Goal: Information Seeking & Learning: Understand process/instructions

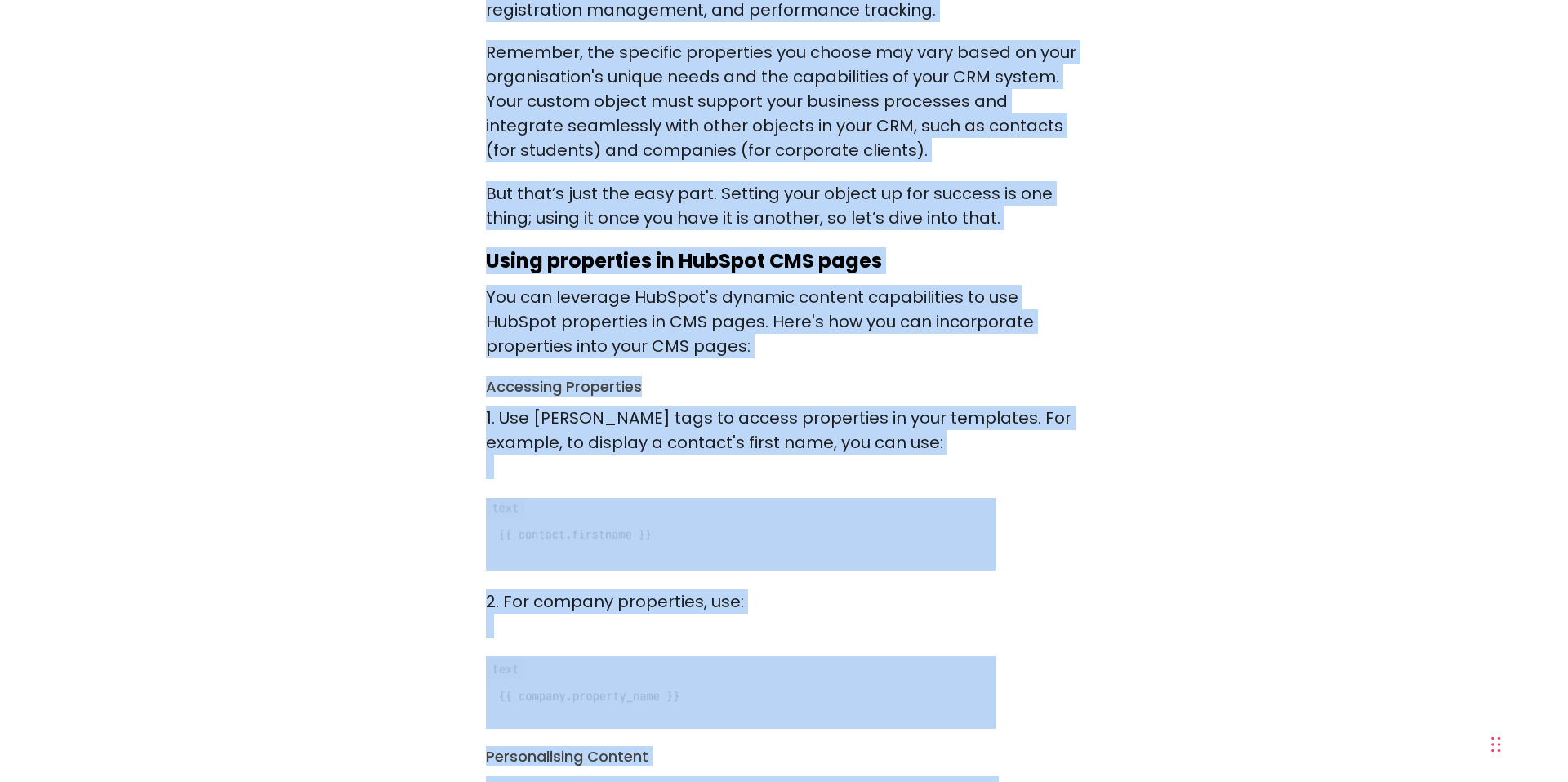
scroll to position [3311, 0]
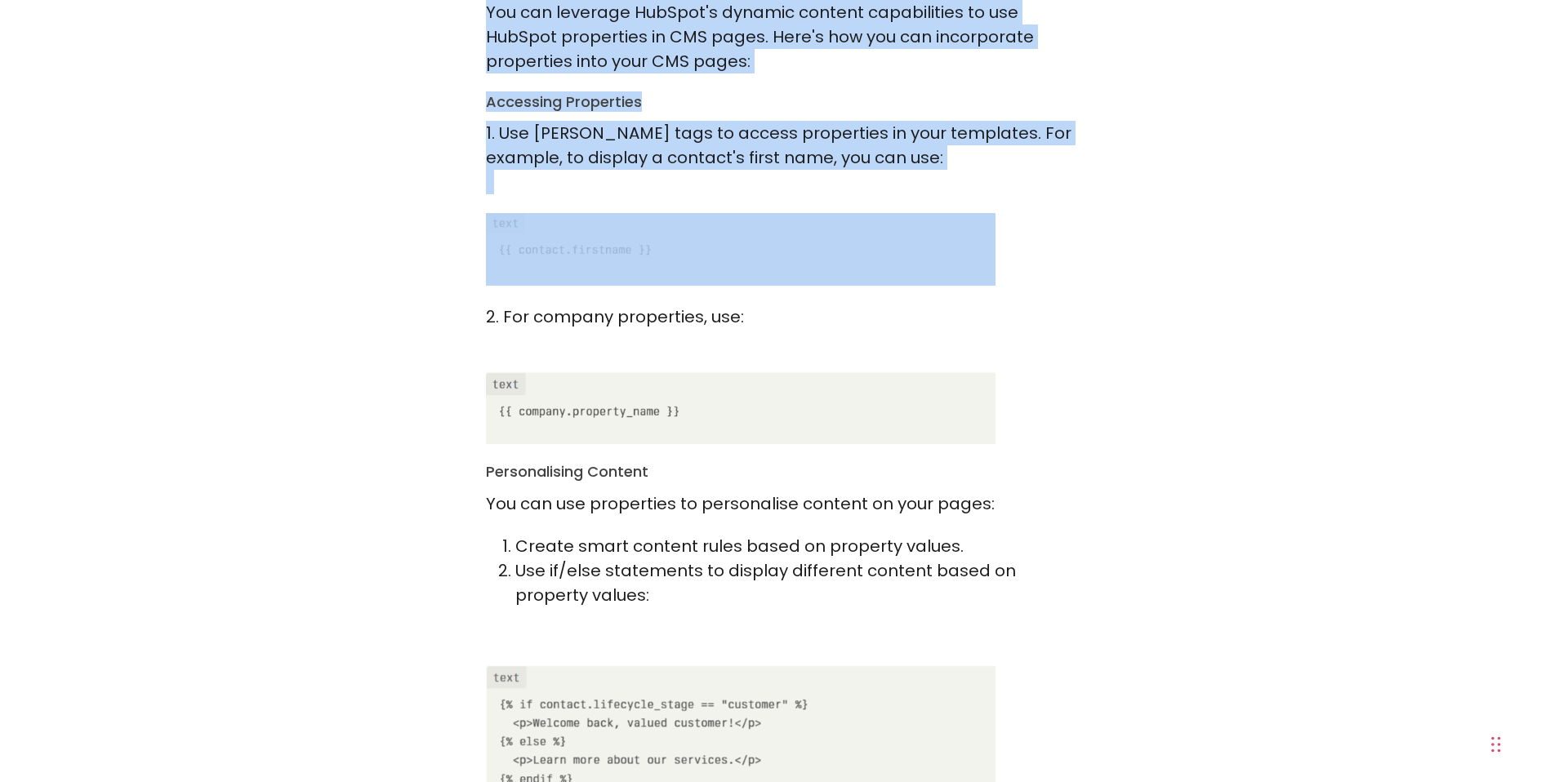
drag, startPoint x: 485, startPoint y: 181, endPoint x: 766, endPoint y: 222, distance: 284.0
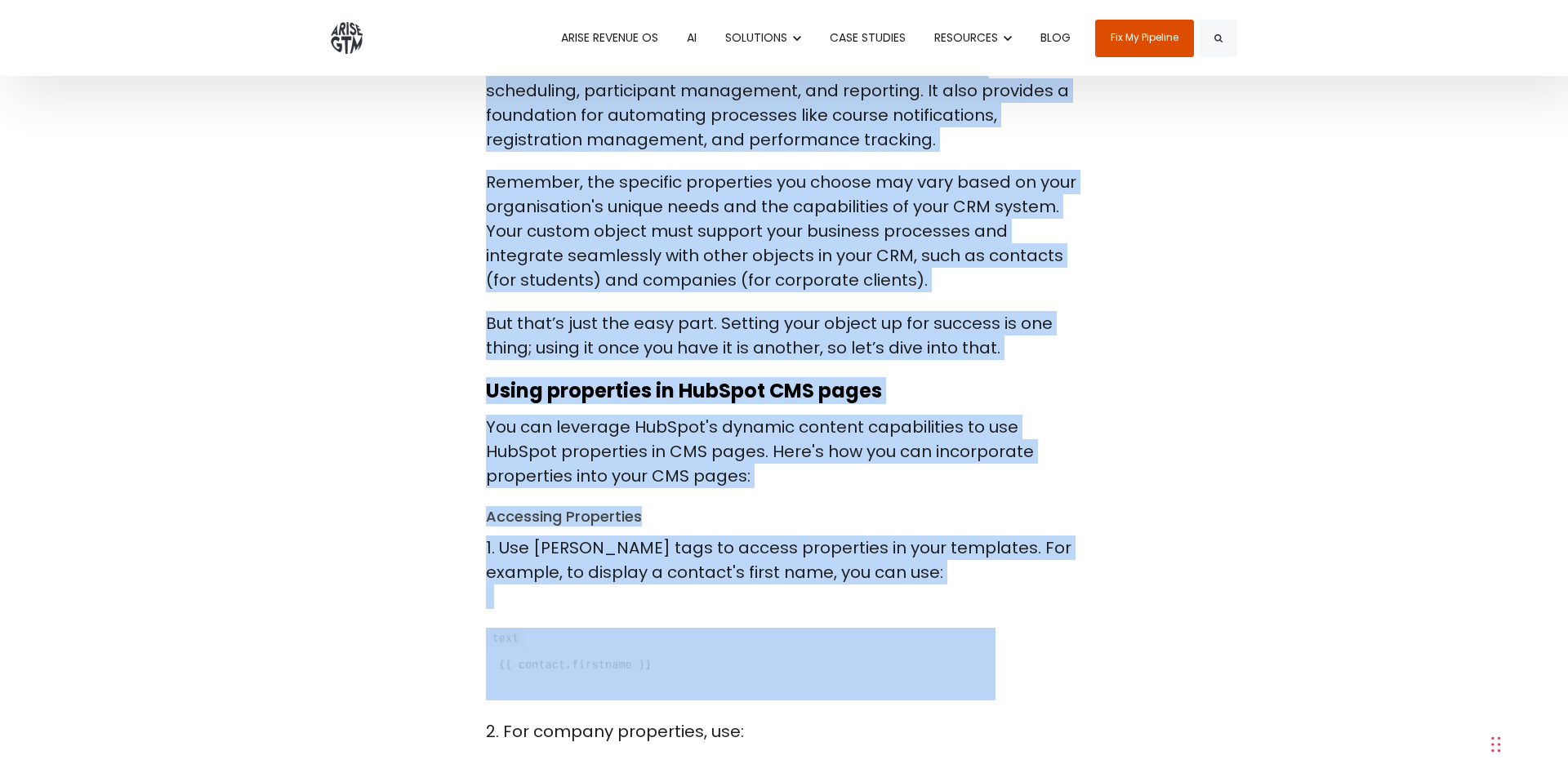
scroll to position [2886, 0]
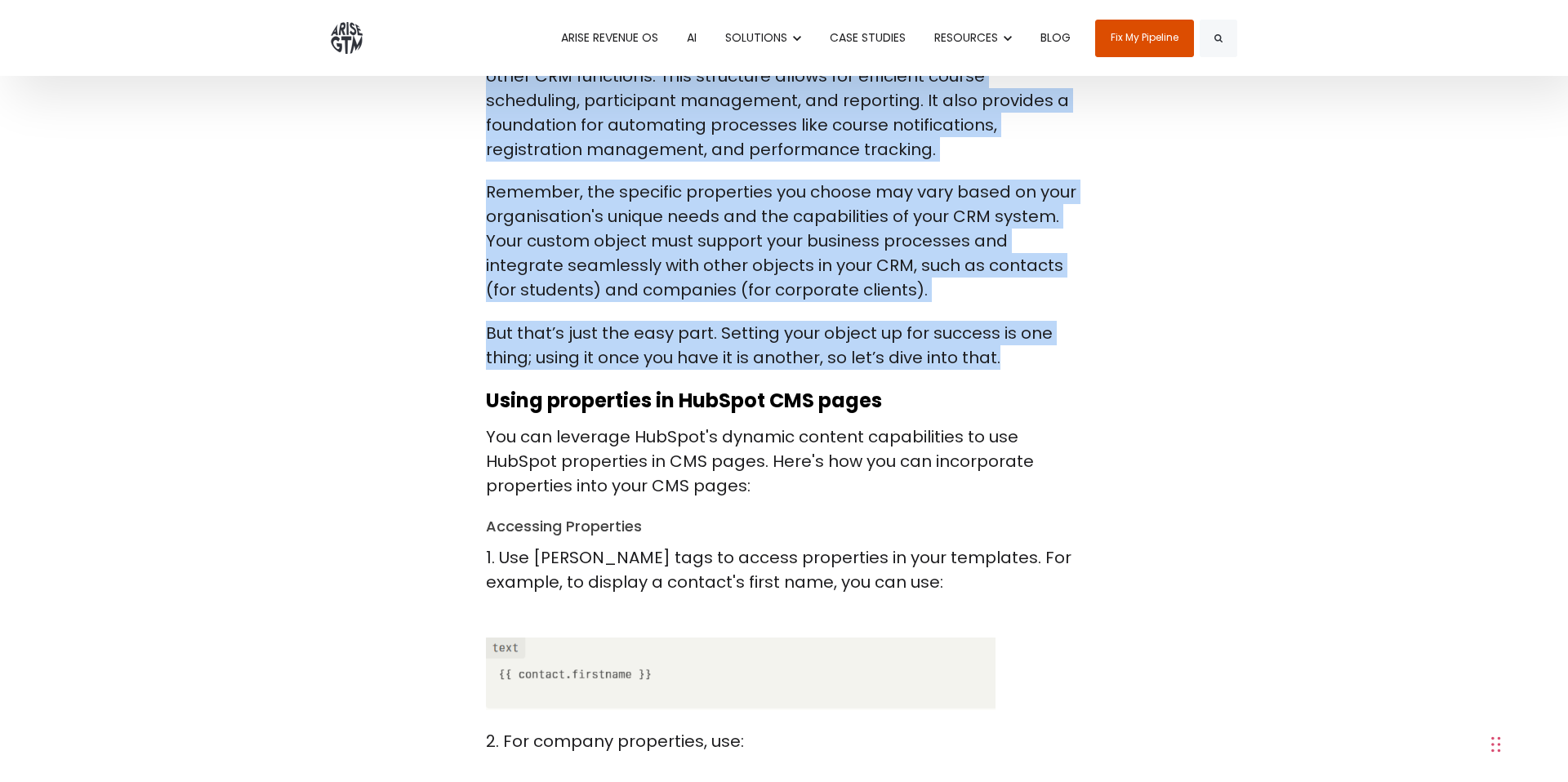
click at [1006, 320] on p "But that’s just the easy part. Setting your object up for success is one thing;…" at bounding box center [784, 345] width 596 height 49
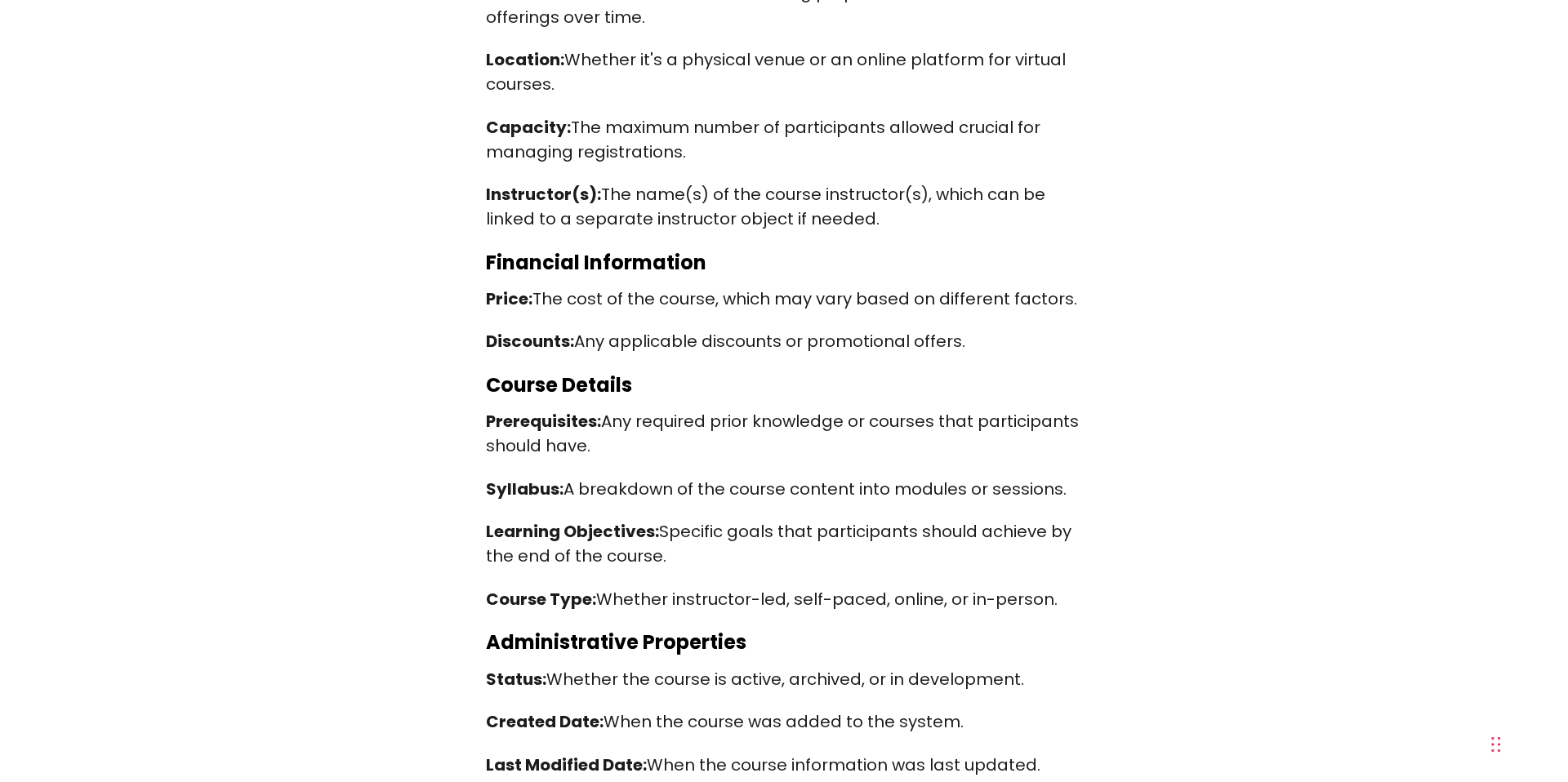
scroll to position [1678, 0]
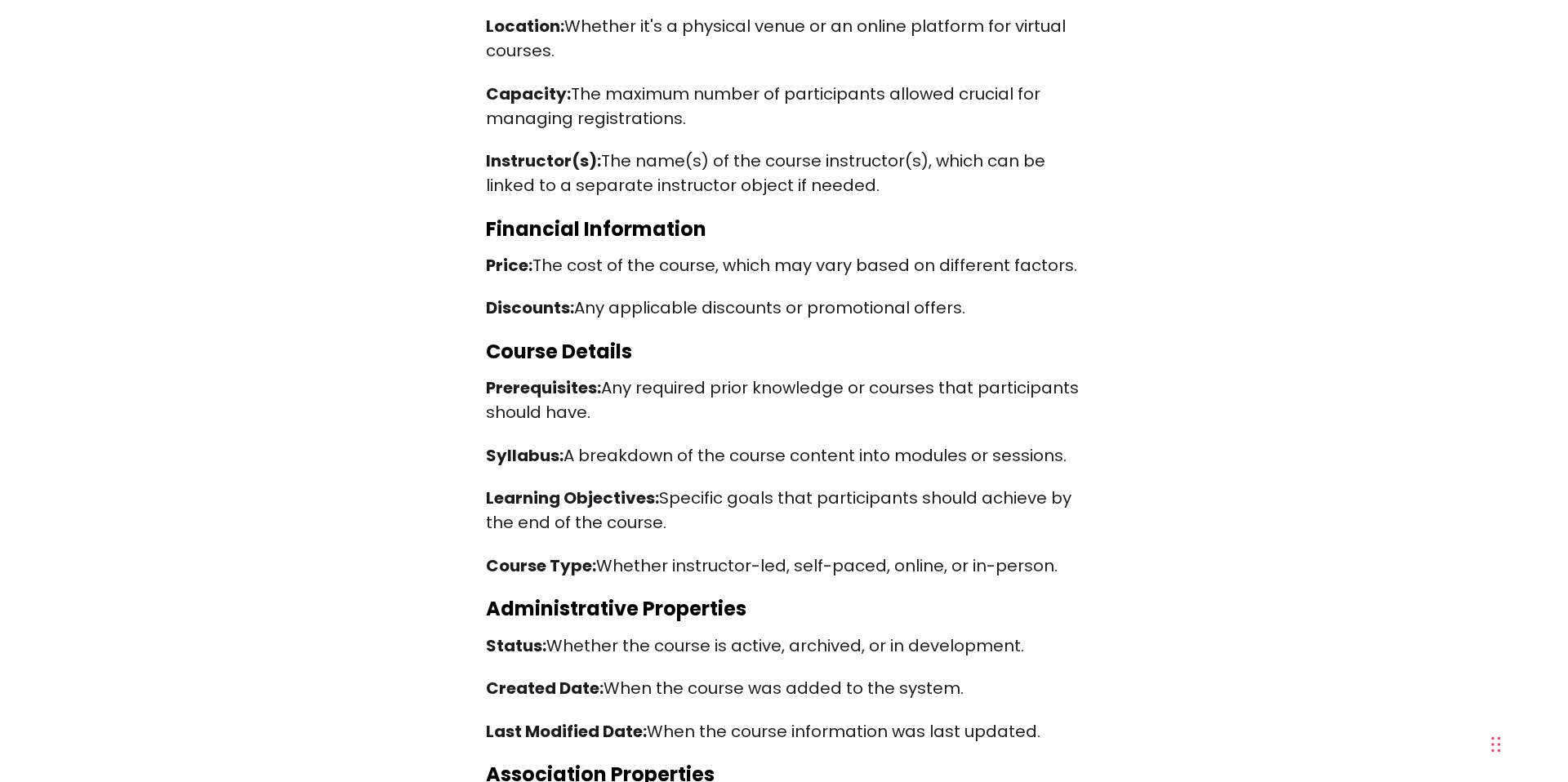
click at [508, 338] on span "Course Details" at bounding box center [559, 351] width 146 height 27
drag, startPoint x: 485, startPoint y: 328, endPoint x: 1070, endPoint y: 537, distance: 621.2
copy span "Course Details Prerequisites: Any required prior knowledge or courses that part…"
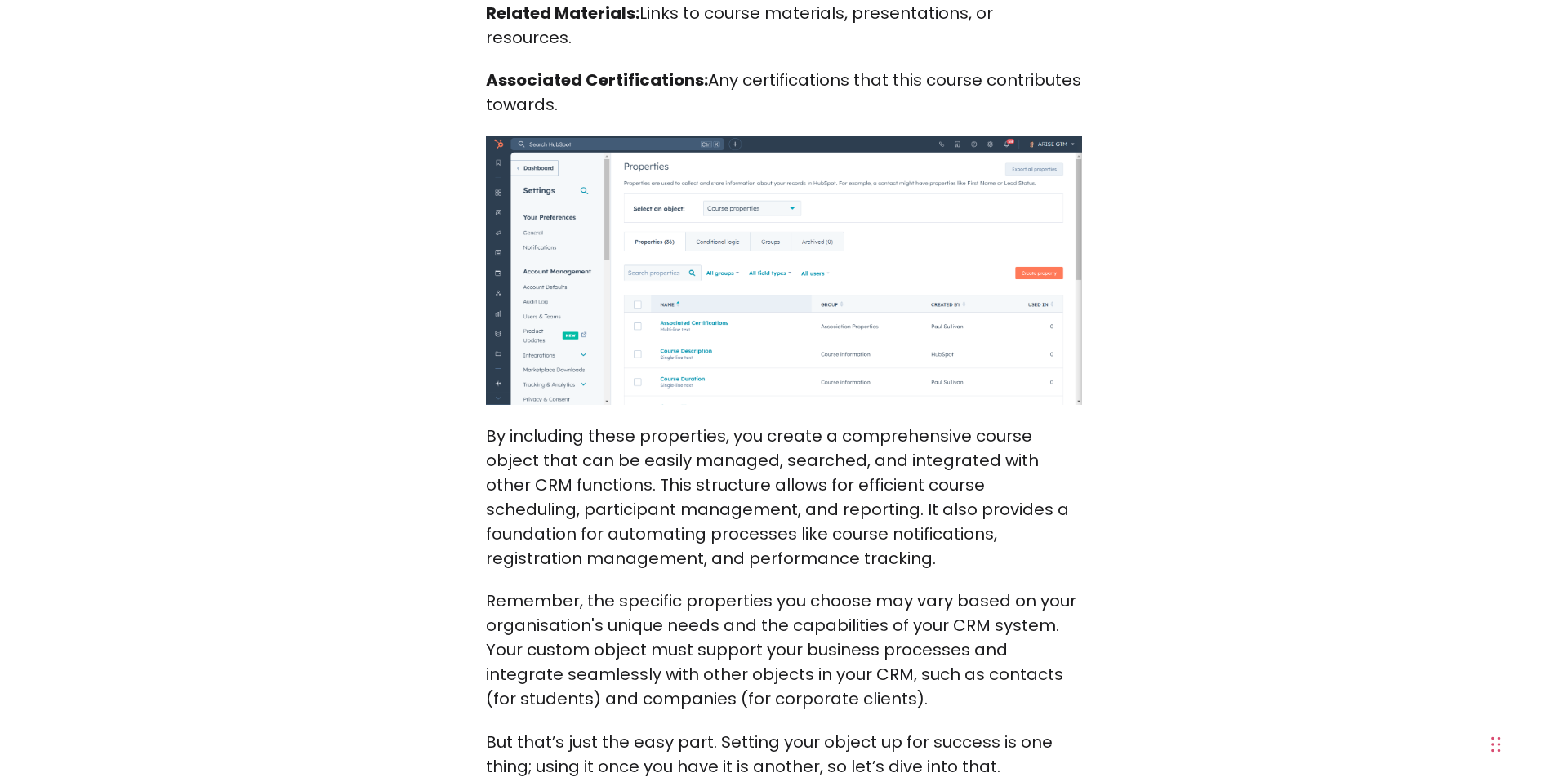
scroll to position [2478, 0]
drag, startPoint x: 488, startPoint y: 387, endPoint x: 726, endPoint y: 390, distance: 238.0
click at [726, 423] on p "By including these properties, you create a comprehensive course object that ca…" at bounding box center [784, 497] width 596 height 147
drag, startPoint x: 731, startPoint y: 391, endPoint x: 761, endPoint y: 391, distance: 30.0
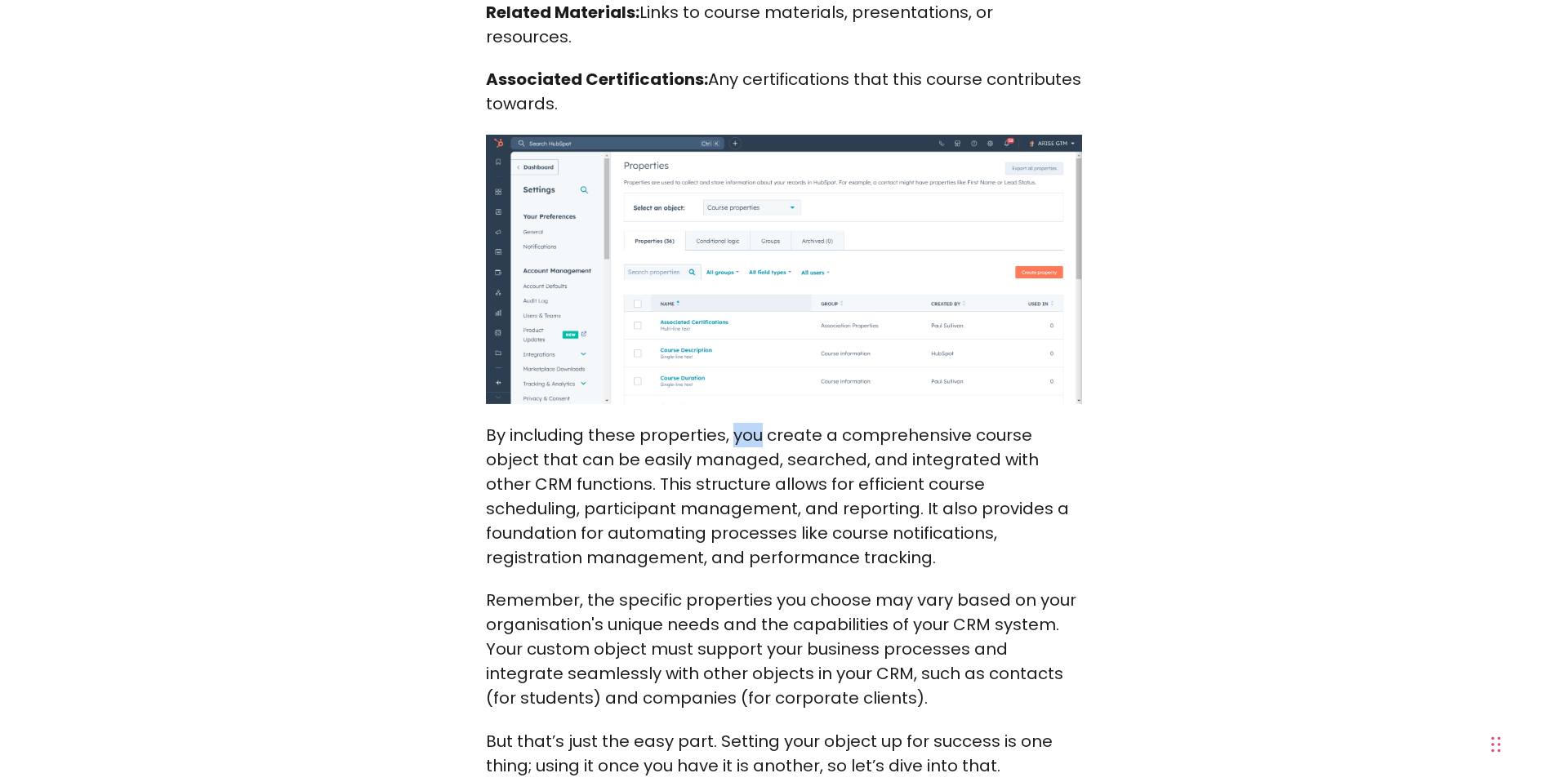
click at [761, 423] on p "By including these properties, you create a comprehensive course object that ca…" at bounding box center [784, 497] width 596 height 147
drag, startPoint x: 767, startPoint y: 391, endPoint x: 959, endPoint y: 387, distance: 192.0
click at [959, 423] on p "By including these properties, you create a comprehensive course object that ca…" at bounding box center [784, 497] width 596 height 147
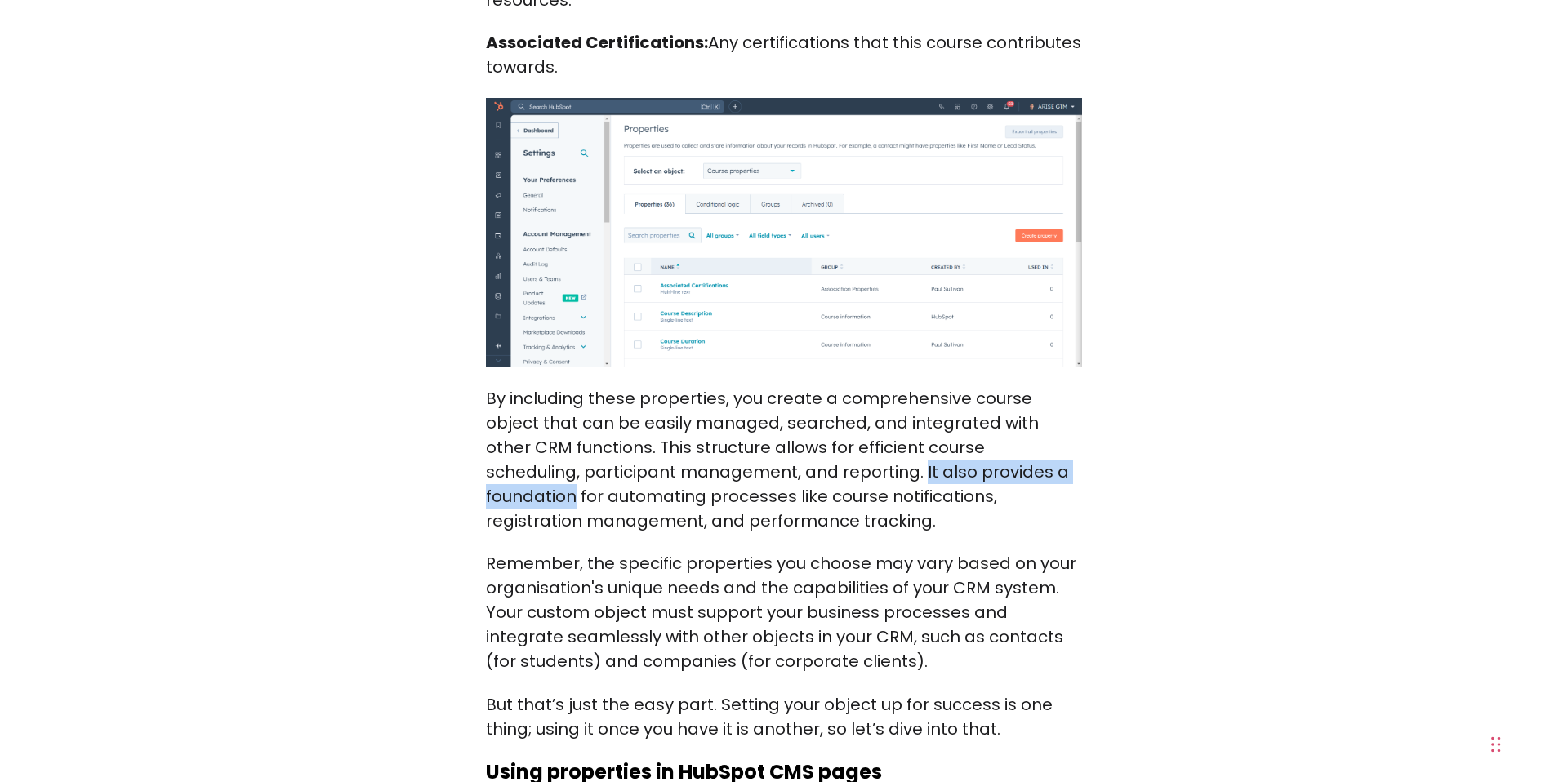
drag, startPoint x: 822, startPoint y: 424, endPoint x: 1048, endPoint y: 432, distance: 226.1
click at [1049, 432] on p "By including these properties, you create a comprehensive course object that ca…" at bounding box center [784, 460] width 596 height 147
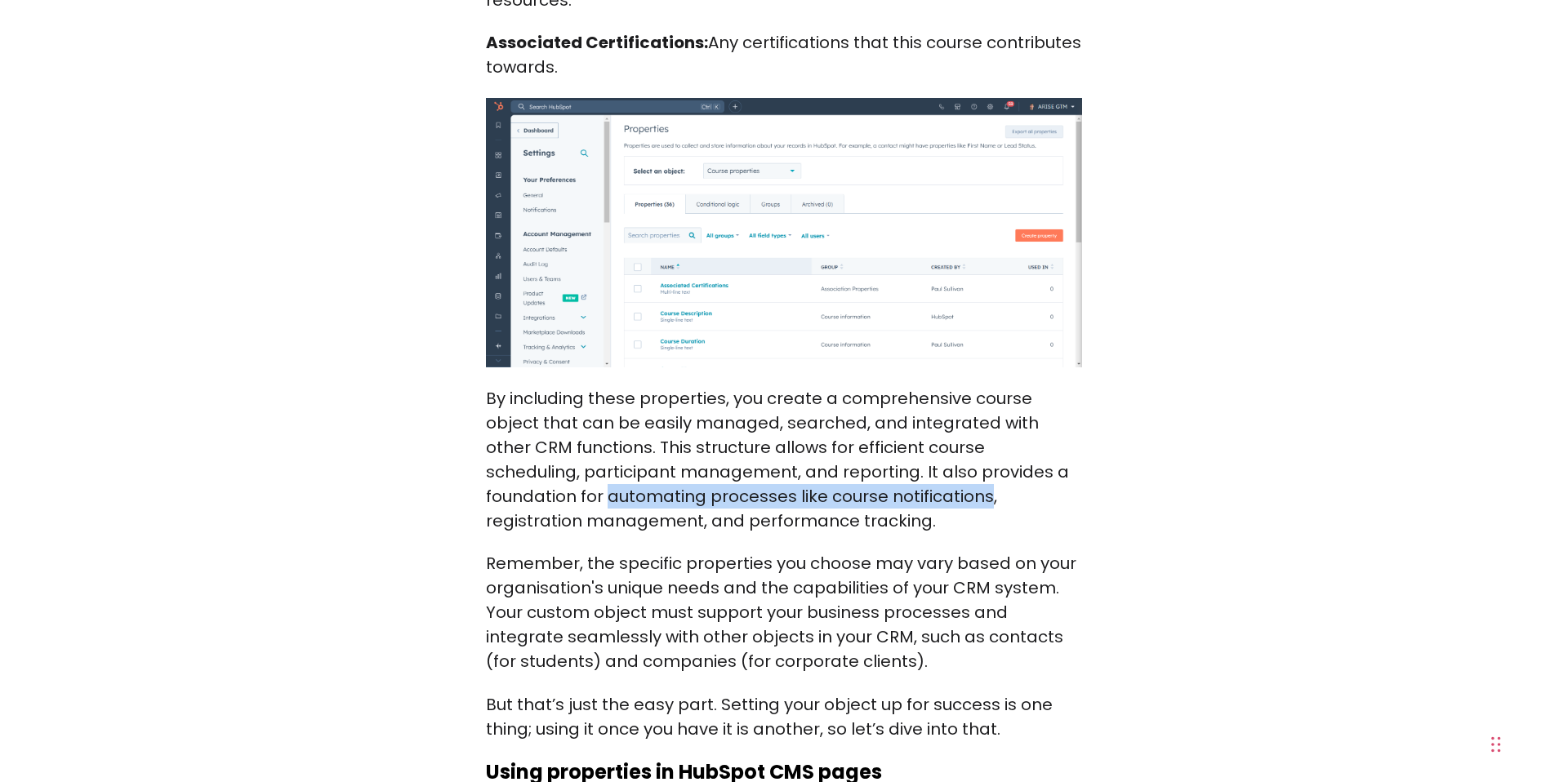
drag, startPoint x: 488, startPoint y: 447, endPoint x: 862, endPoint y: 448, distance: 374.0
click at [862, 448] on p "By including these properties, you create a comprehensive course object that ca…" at bounding box center [784, 460] width 596 height 147
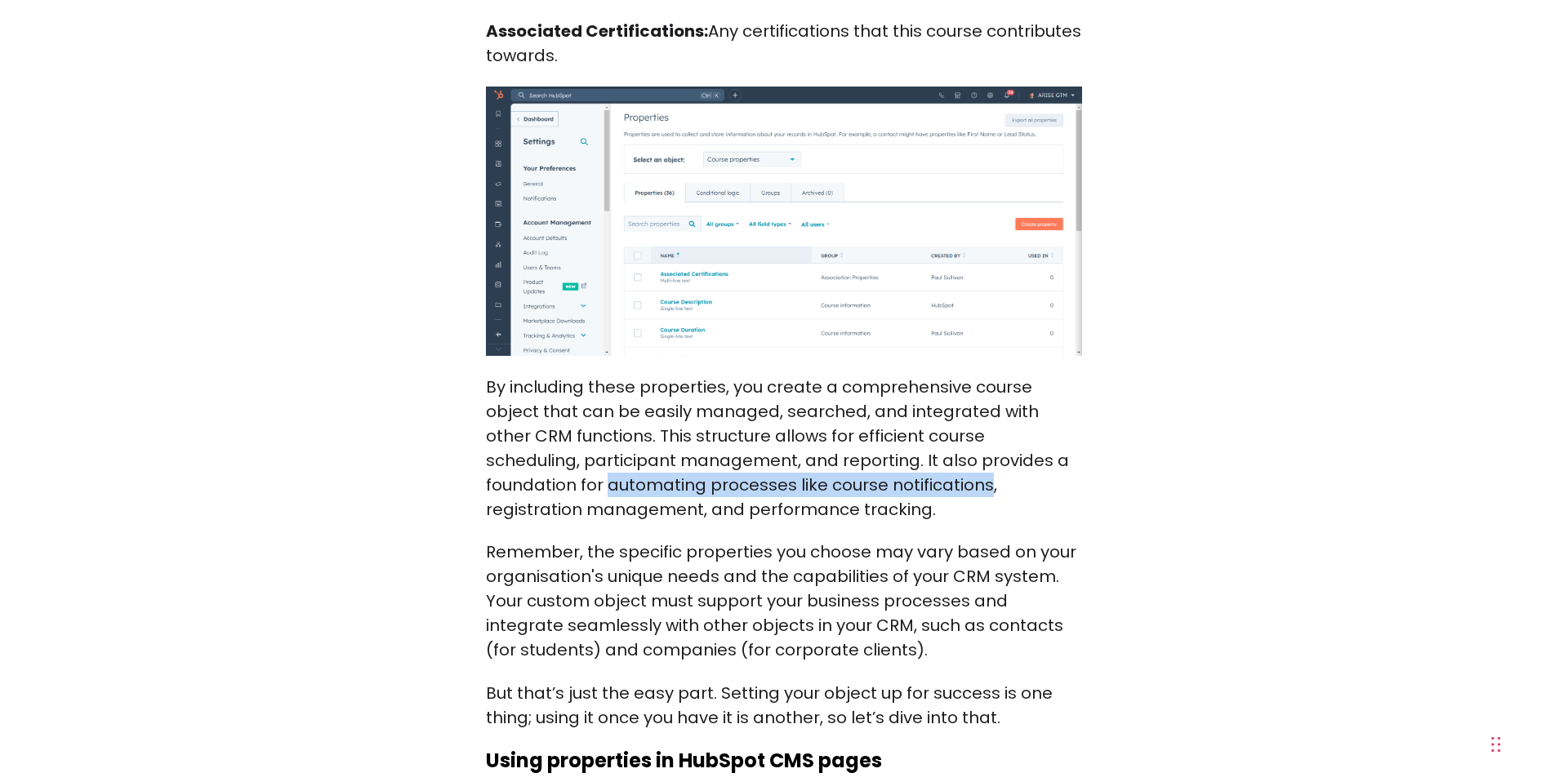
scroll to position [2527, 0]
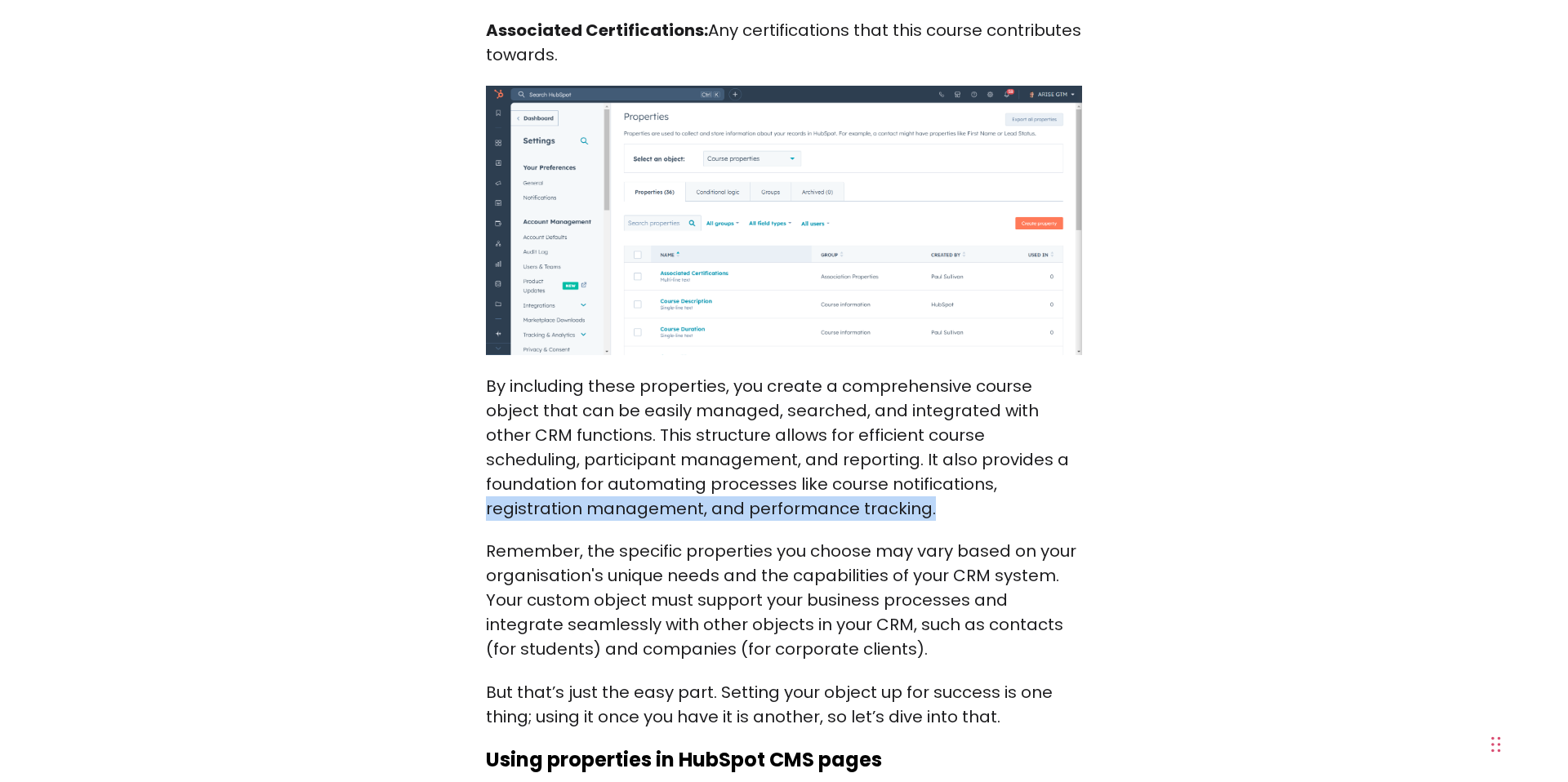
drag, startPoint x: 876, startPoint y: 438, endPoint x: 893, endPoint y: 461, distance: 28.6
click at [893, 461] on p "By including these properties, you create a comprehensive course object that ca…" at bounding box center [784, 447] width 596 height 147
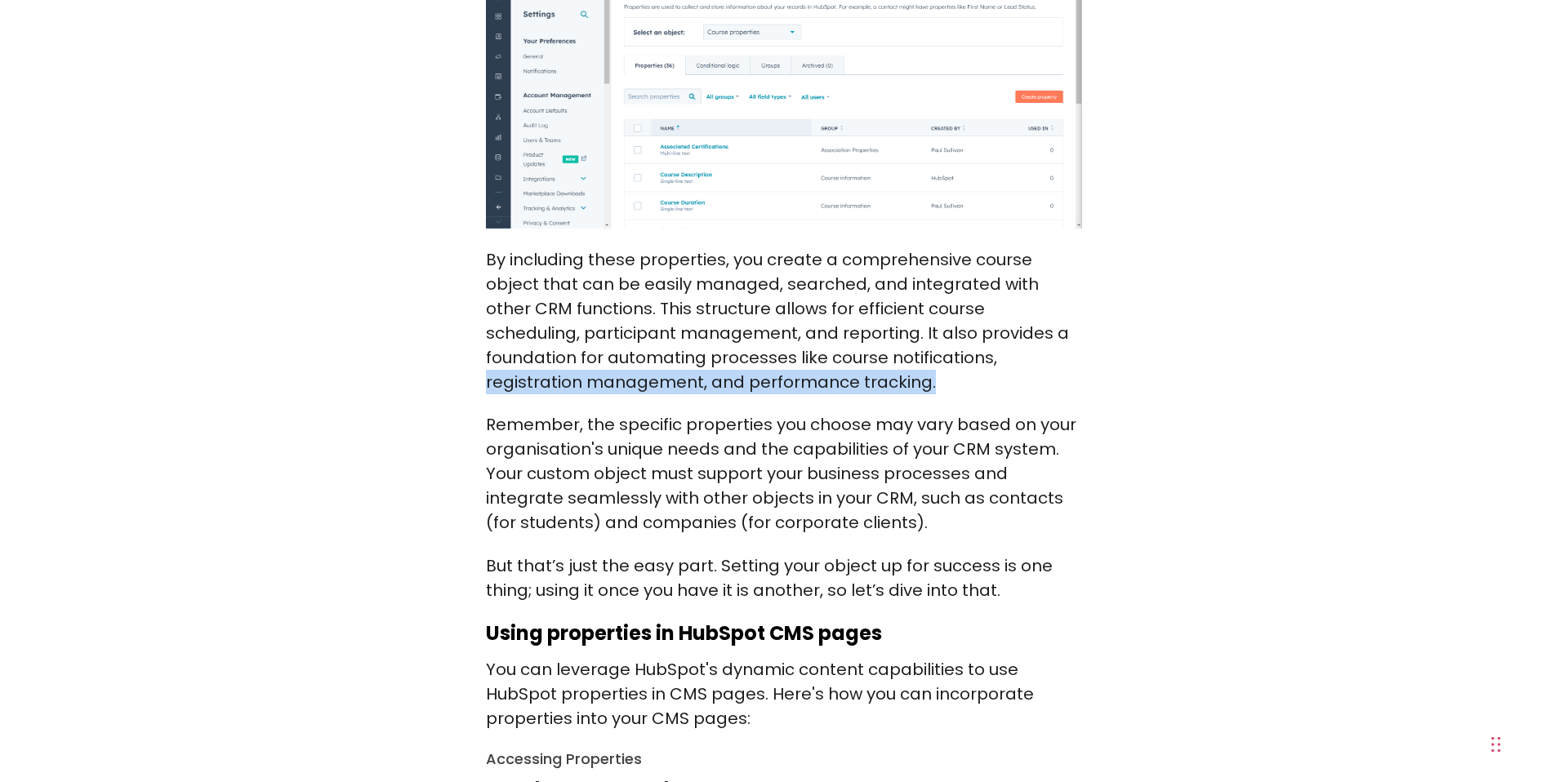
scroll to position [2665, 0]
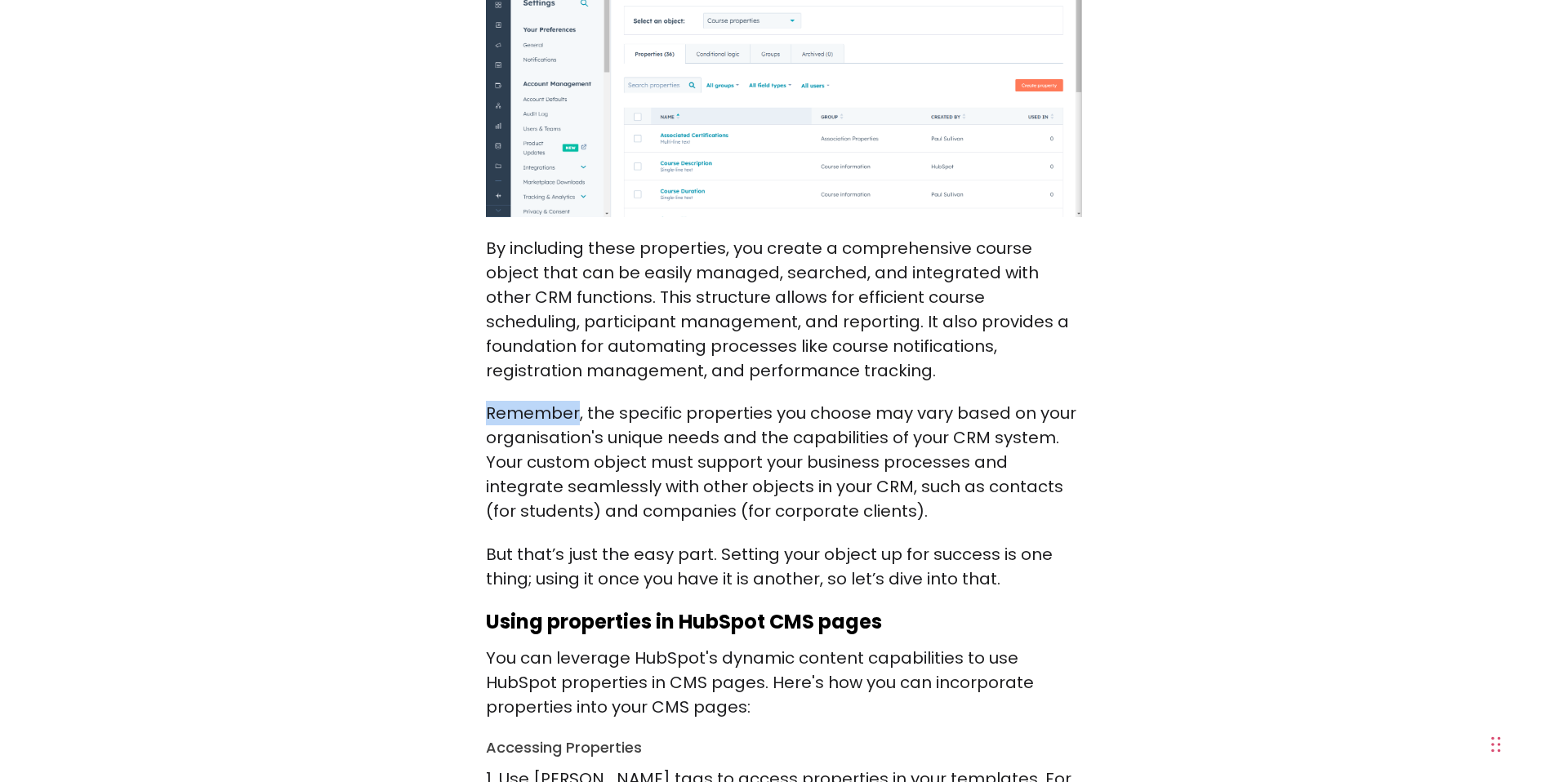
drag, startPoint x: 488, startPoint y: 368, endPoint x: 582, endPoint y: 364, distance: 94.1
click at [577, 401] on p "Remember, the specific properties you choose may vary based on your organisatio…" at bounding box center [784, 462] width 596 height 123
drag, startPoint x: 584, startPoint y: 365, endPoint x: 769, endPoint y: 366, distance: 185.0
click at [769, 401] on p "Remember, the specific properties you choose may vary based on your organisatio…" at bounding box center [784, 462] width 596 height 123
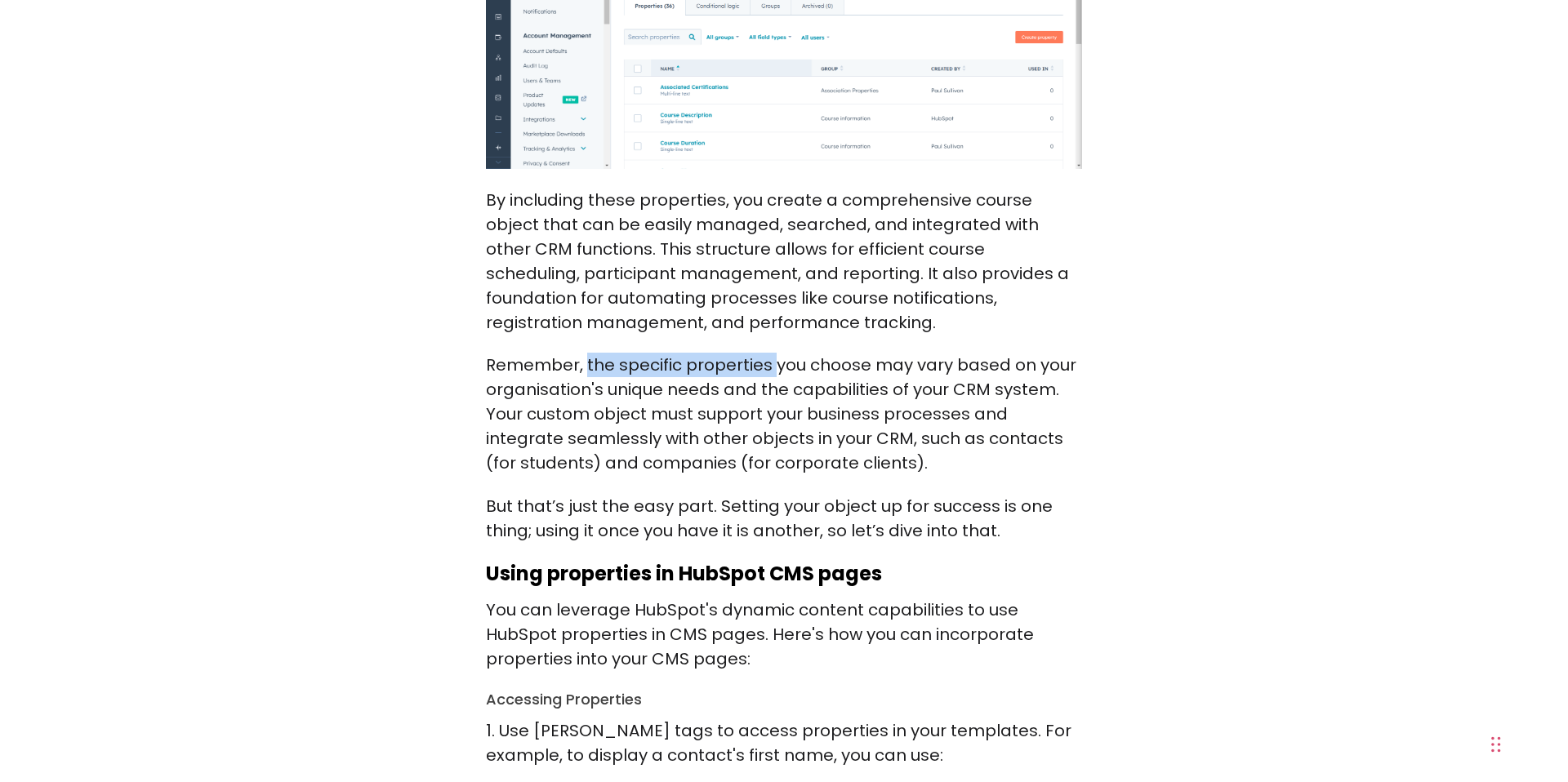
scroll to position [2727, 0]
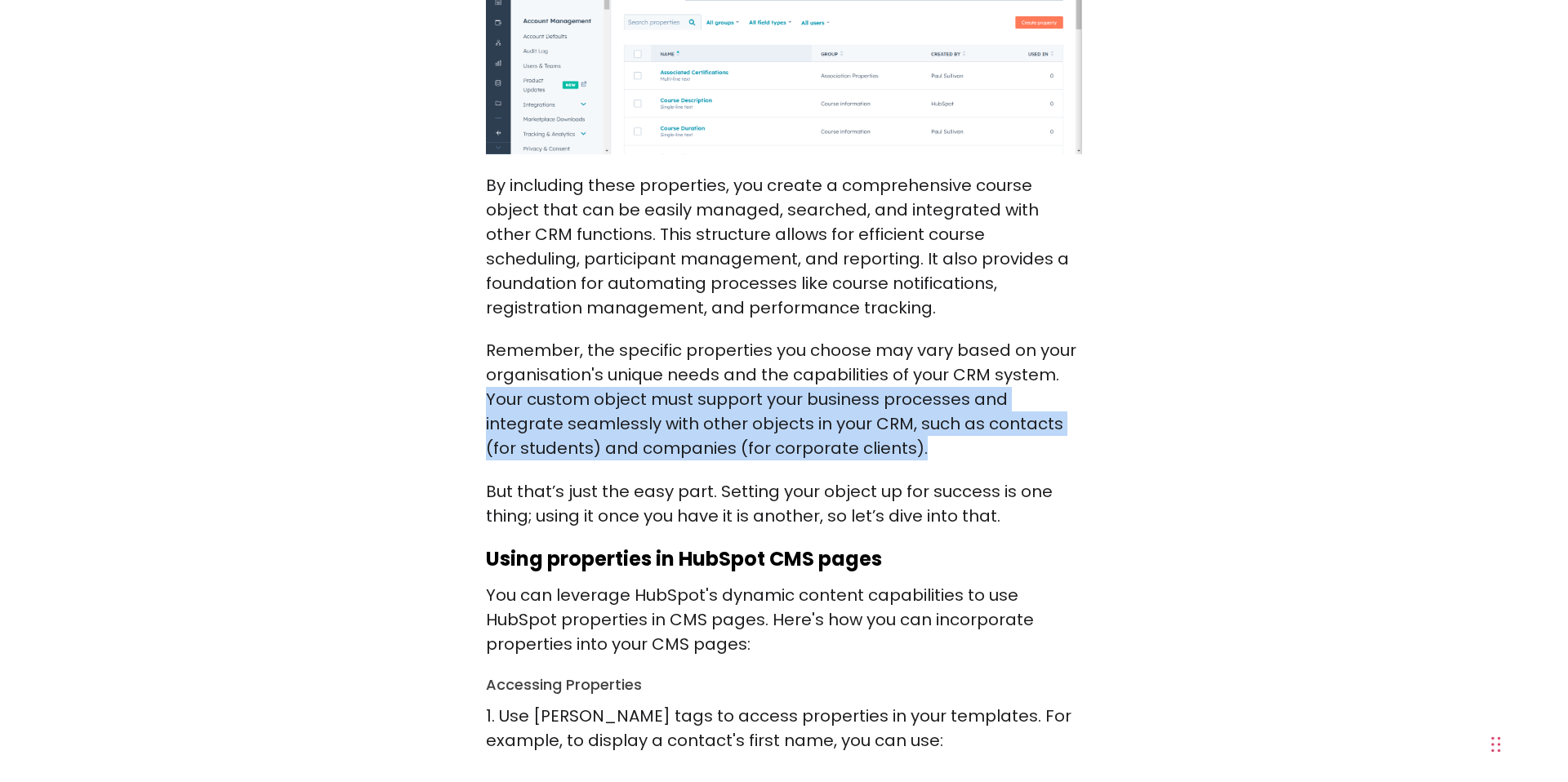
drag, startPoint x: 488, startPoint y: 350, endPoint x: 967, endPoint y: 400, distance: 481.6
click at [967, 400] on p "Remember, the specific properties you choose may vary based on your organisatio…" at bounding box center [784, 399] width 596 height 123
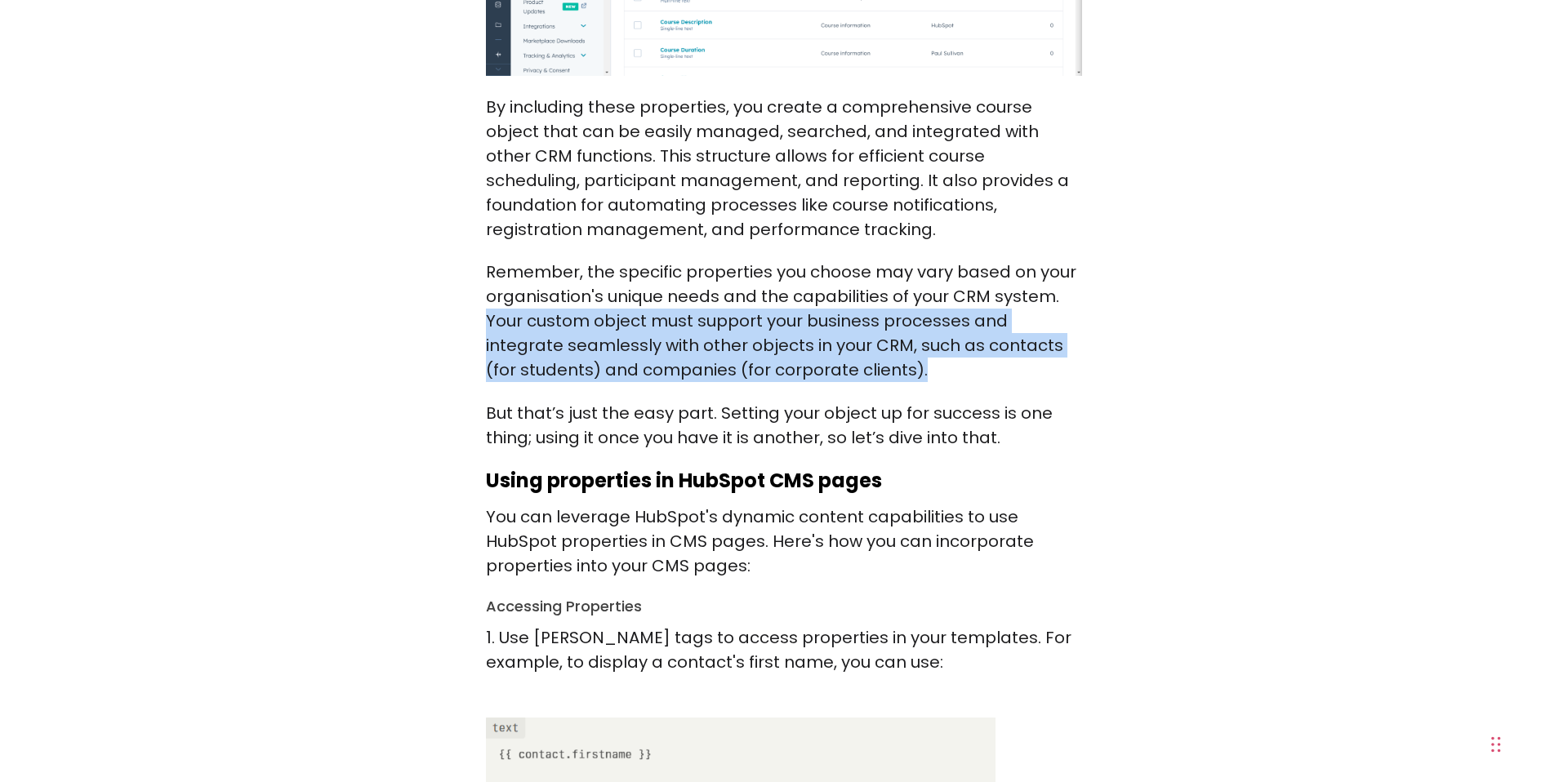
scroll to position [2808, 0]
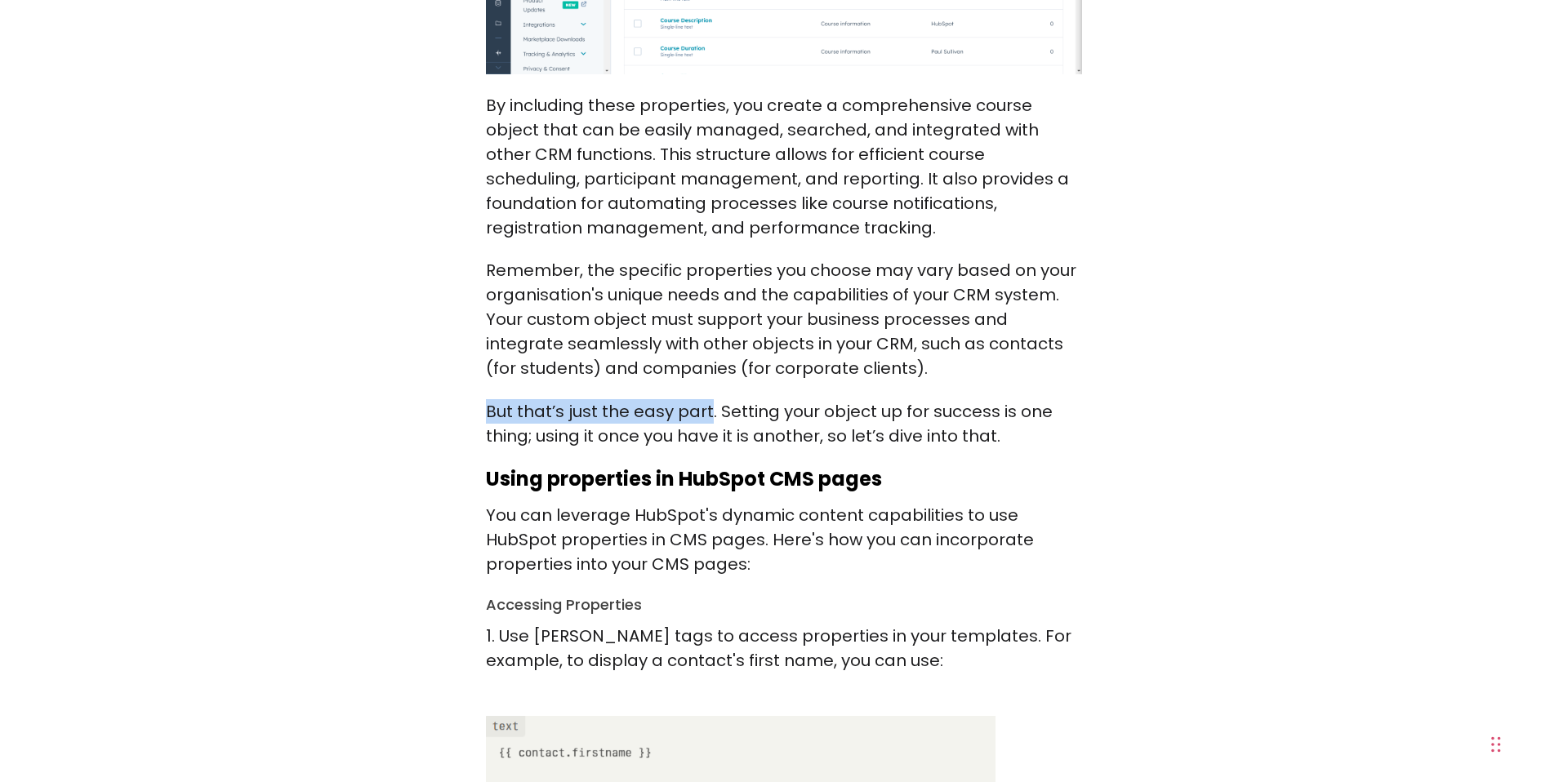
drag, startPoint x: 486, startPoint y: 363, endPoint x: 706, endPoint y: 359, distance: 220.0
click at [707, 399] on p "But that’s just the easy part. Setting your object up for success is one thing;…" at bounding box center [784, 423] width 596 height 49
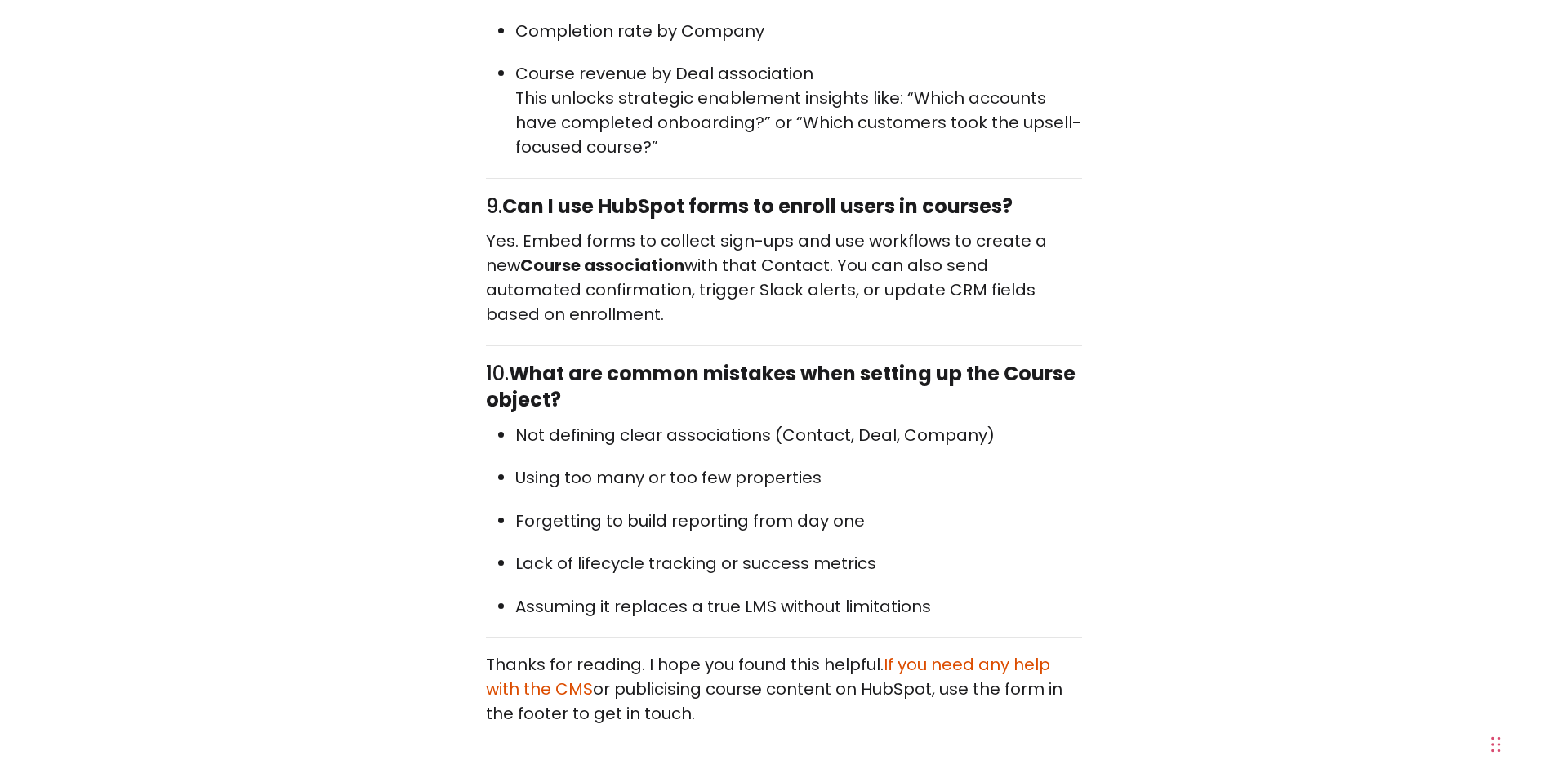
scroll to position [9069, 0]
